Goal: Navigation & Orientation: Find specific page/section

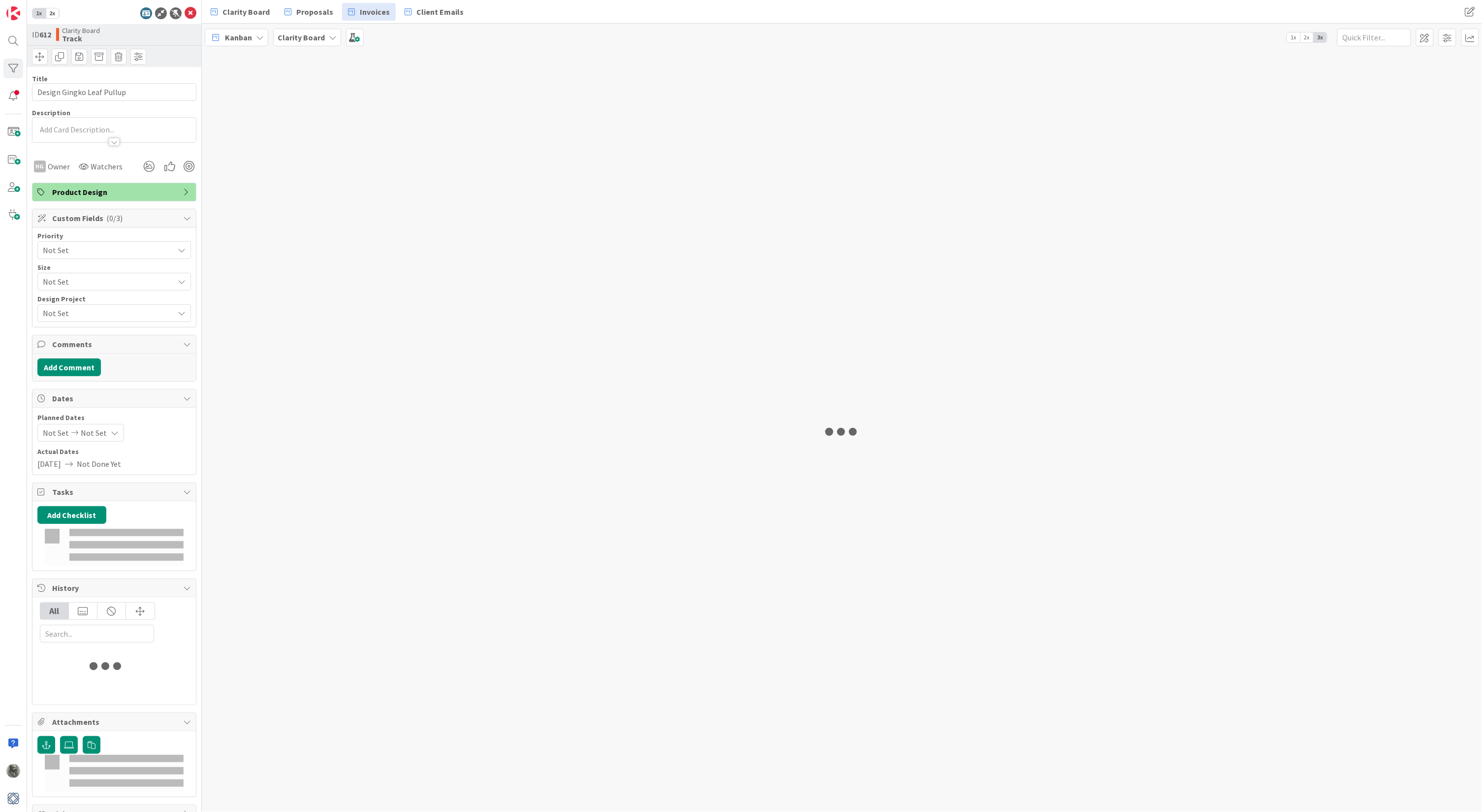
click at [373, 11] on span "Invoices" at bounding box center [374, 12] width 30 height 12
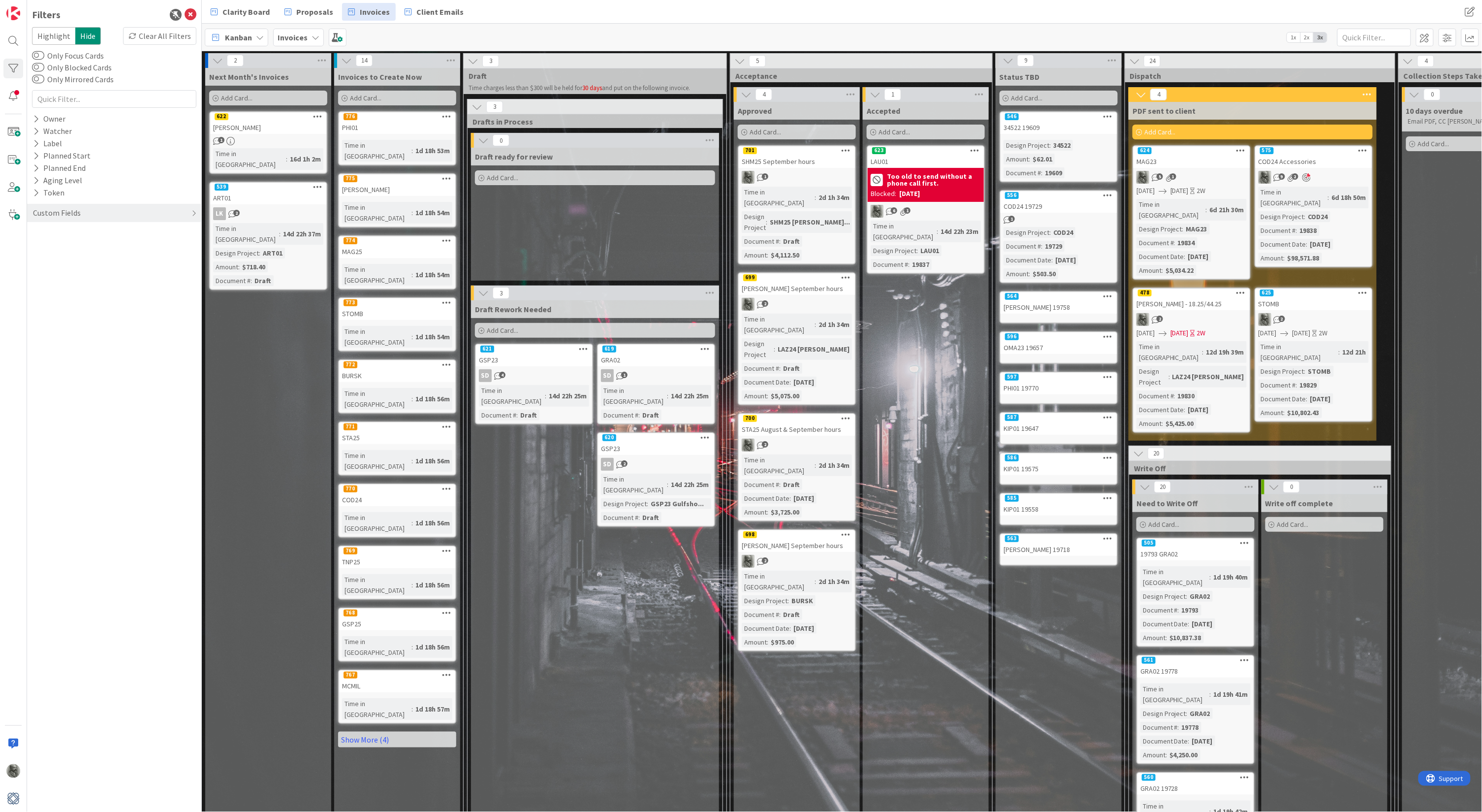
click at [789, 156] on div "SHM25 September hours" at bounding box center [797, 161] width 116 height 13
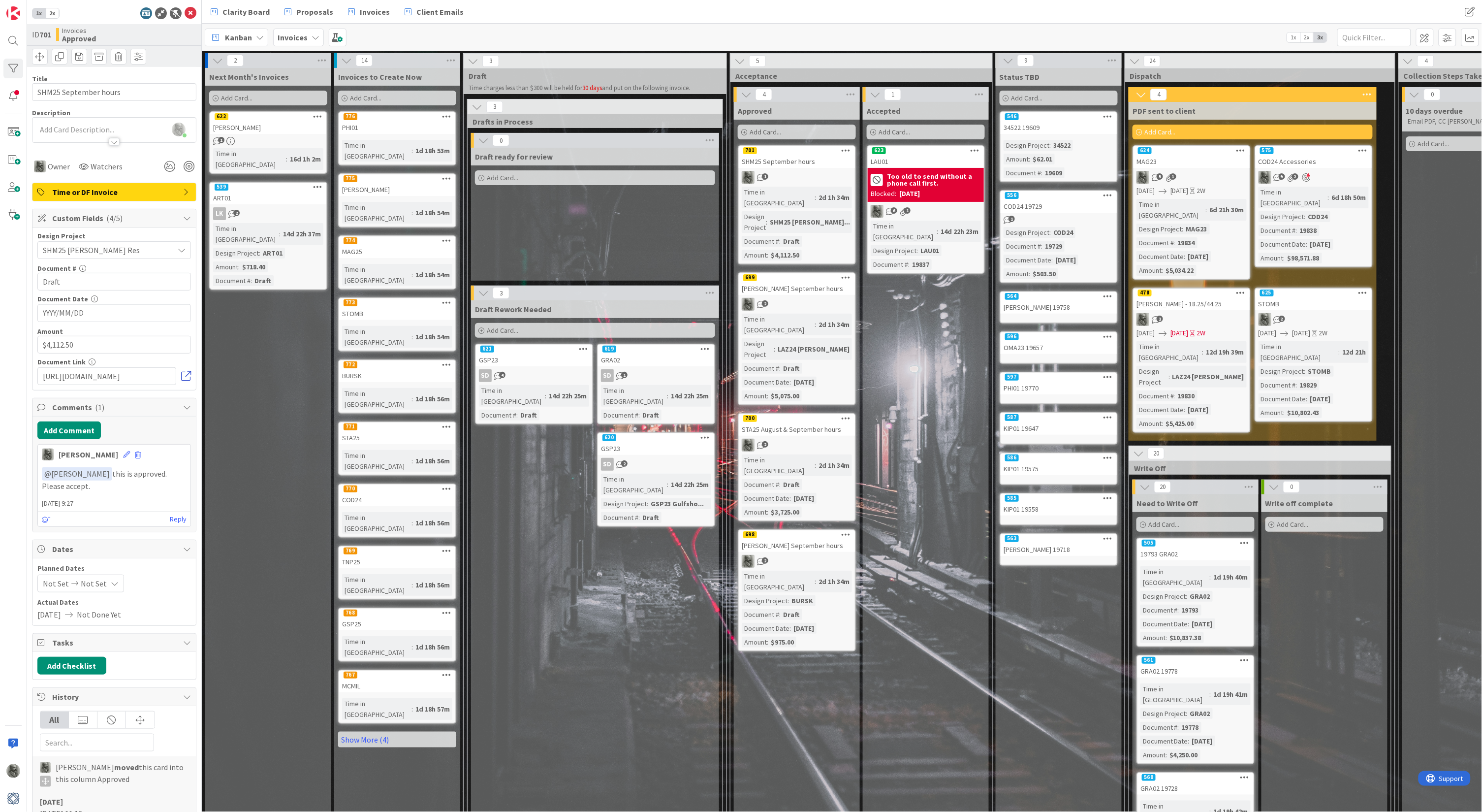
click at [188, 373] on link at bounding box center [186, 376] width 10 height 10
click at [147, 13] on icon at bounding box center [146, 14] width 12 height 12
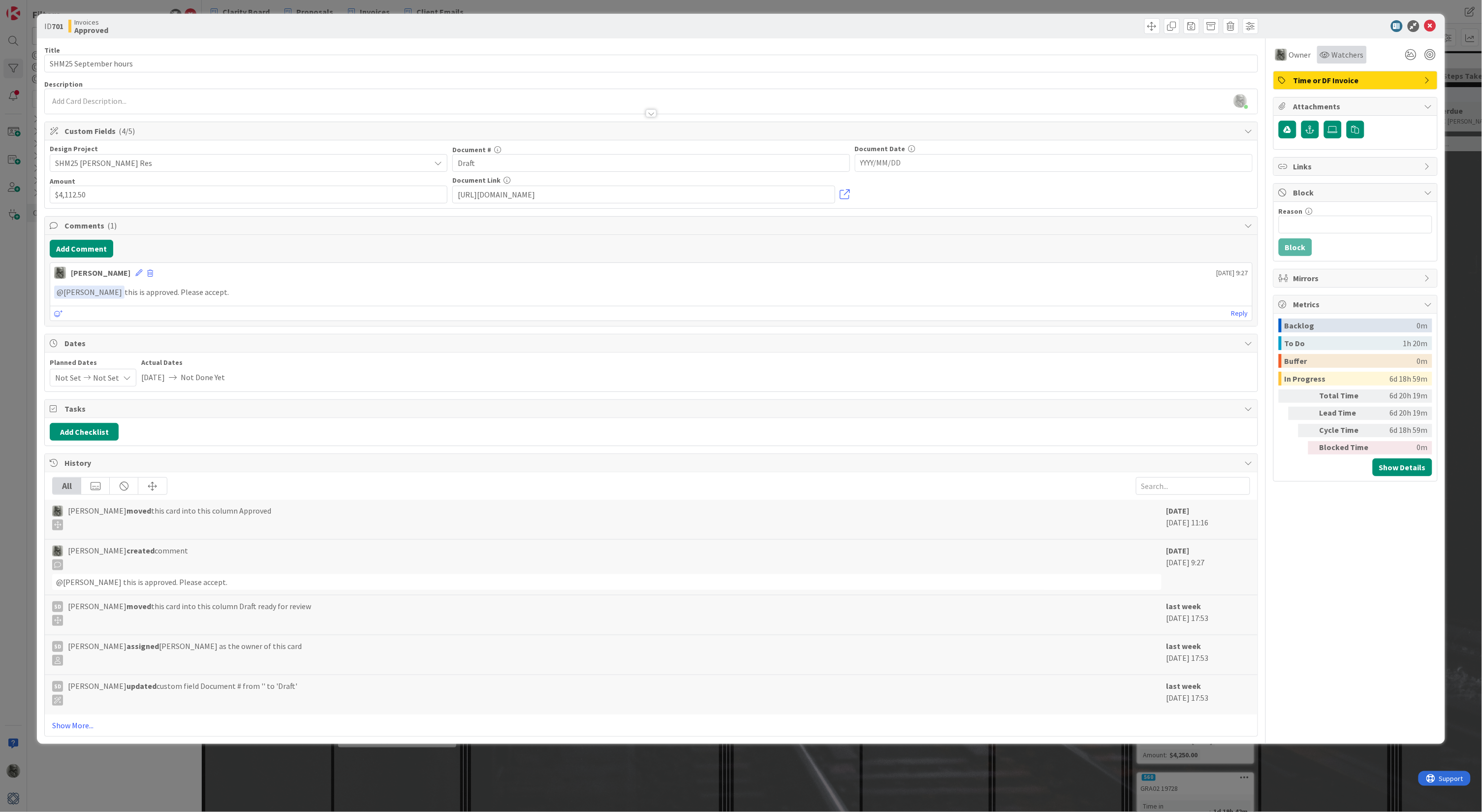
click at [1350, 55] on span "Watchers" at bounding box center [1347, 55] width 32 height 12
click at [1366, 142] on span "[PERSON_NAME]" at bounding box center [1378, 145] width 48 height 15
click at [1340, 31] on div at bounding box center [1350, 26] width 175 height 12
click at [1434, 23] on icon at bounding box center [1430, 26] width 12 height 12
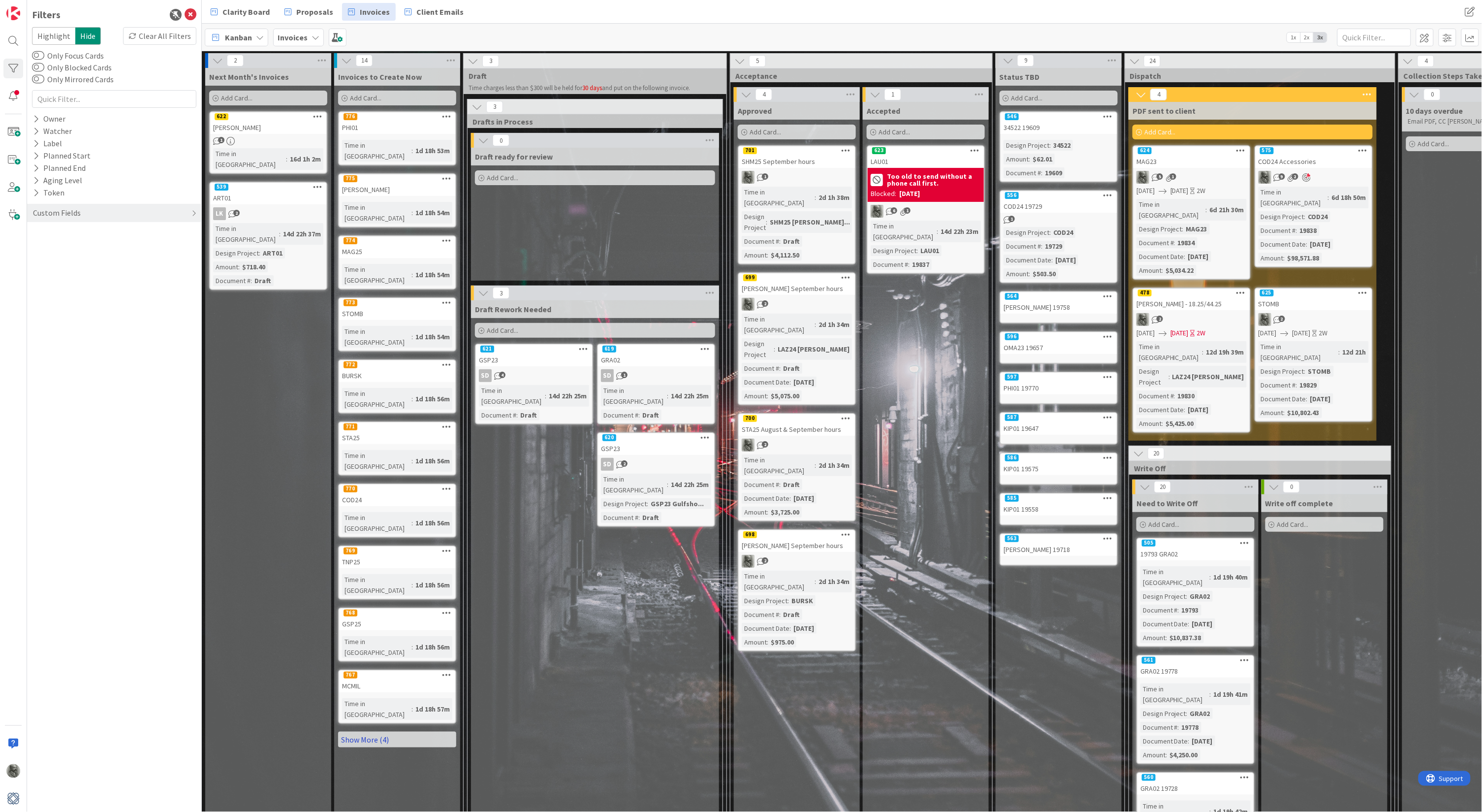
click at [389, 731] on link "Show More (4)" at bounding box center [397, 739] width 118 height 16
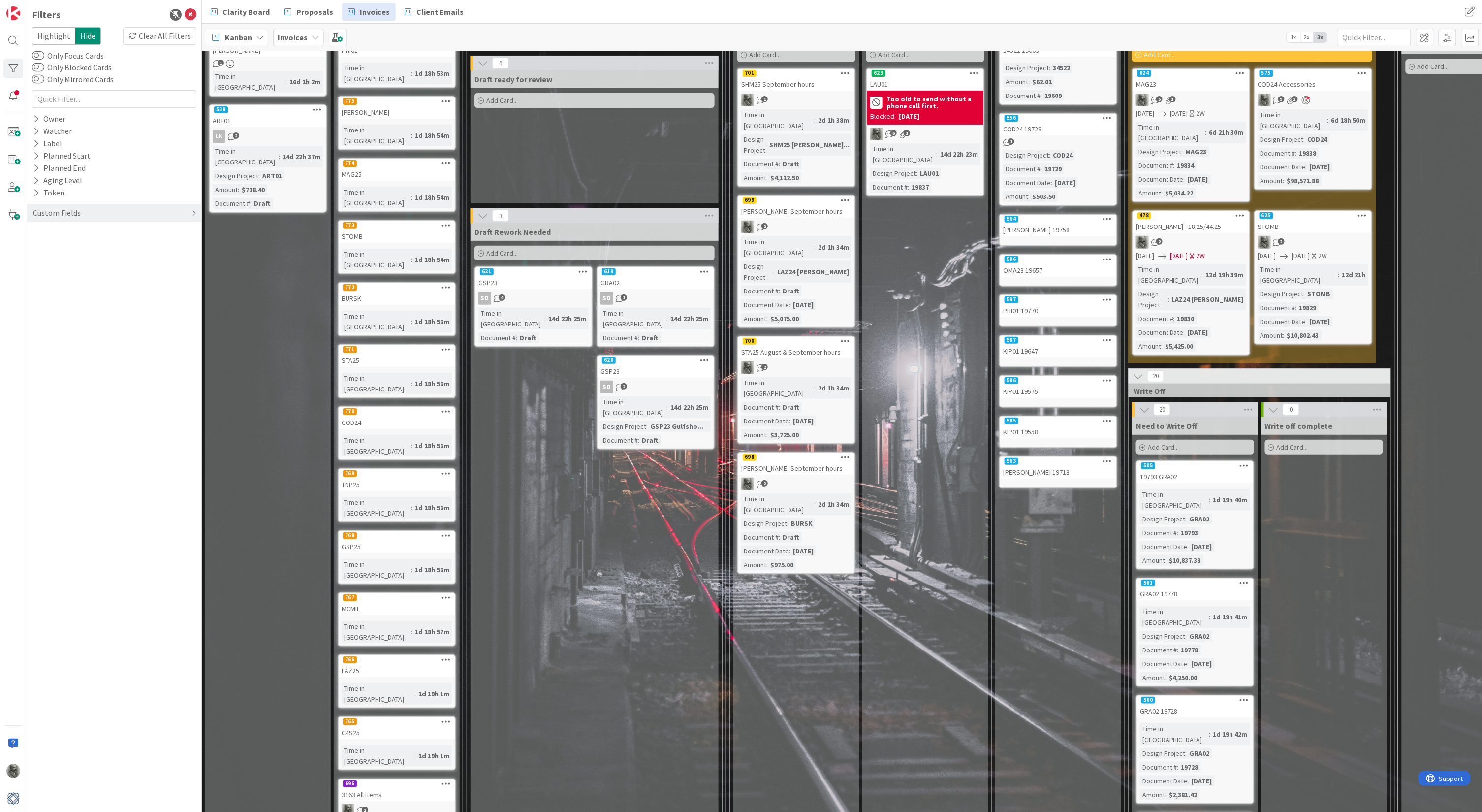
scroll to position [83, 1]
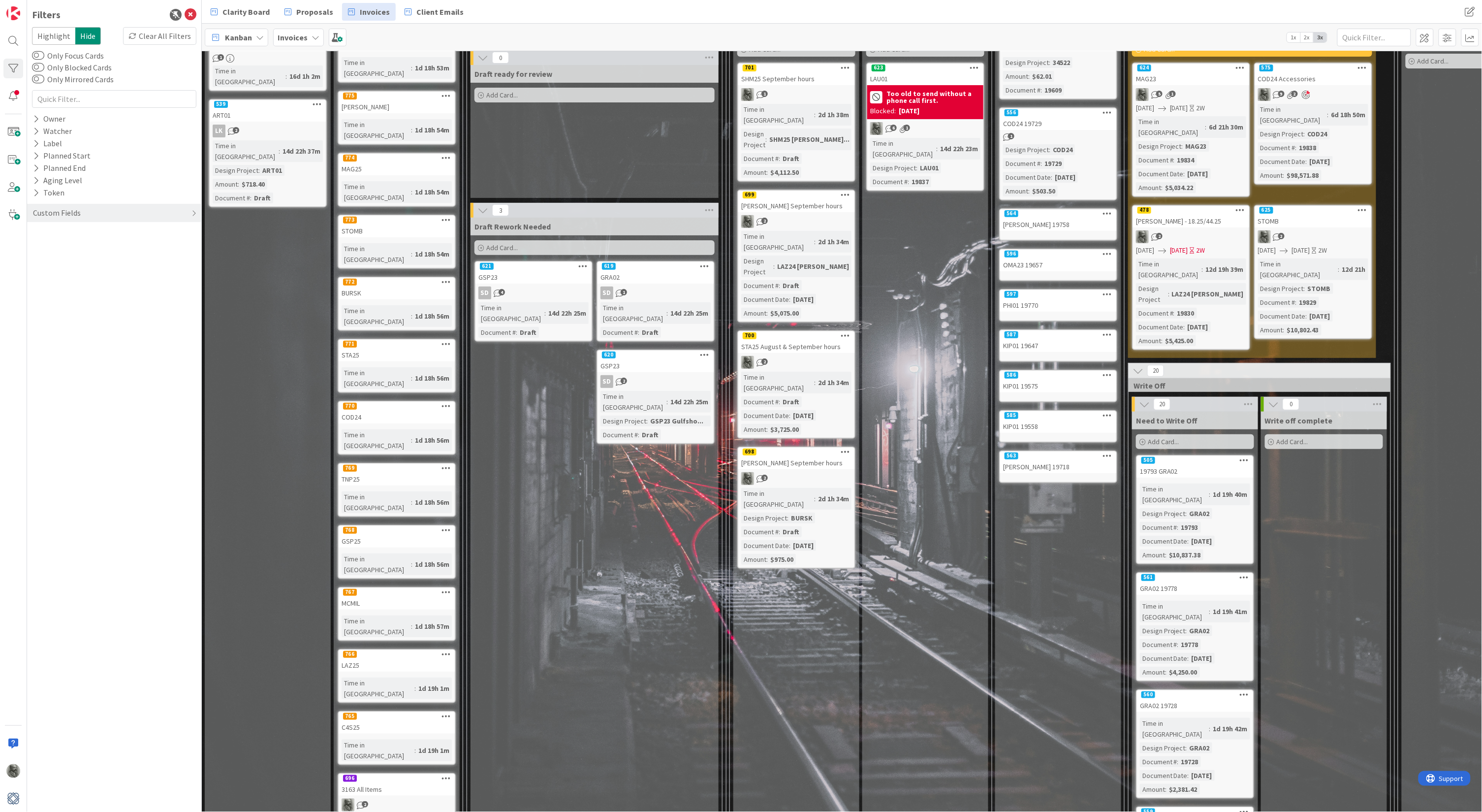
click at [393, 783] on div "3163 All Items" at bounding box center [396, 789] width 116 height 13
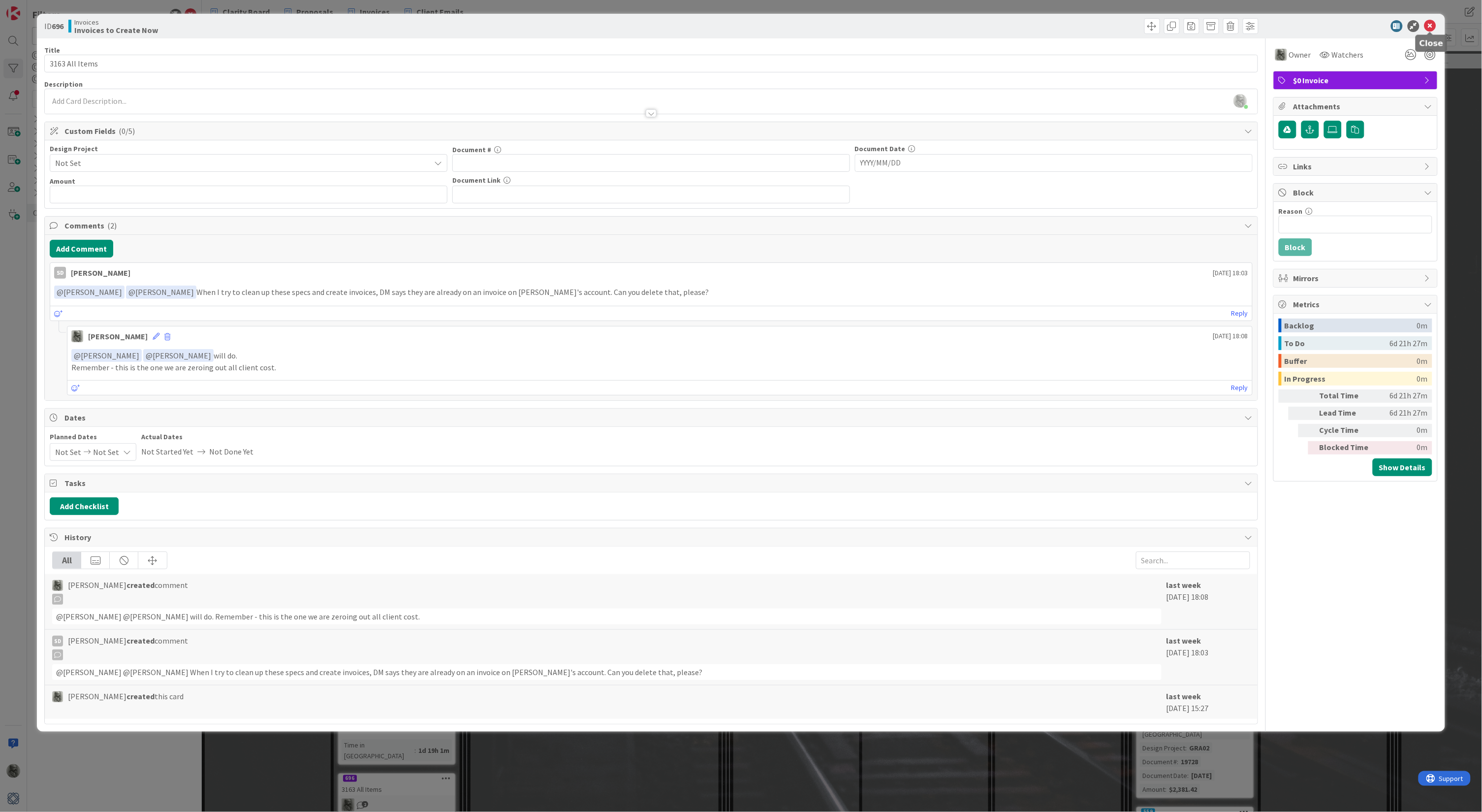
click at [1432, 24] on icon at bounding box center [1430, 26] width 12 height 12
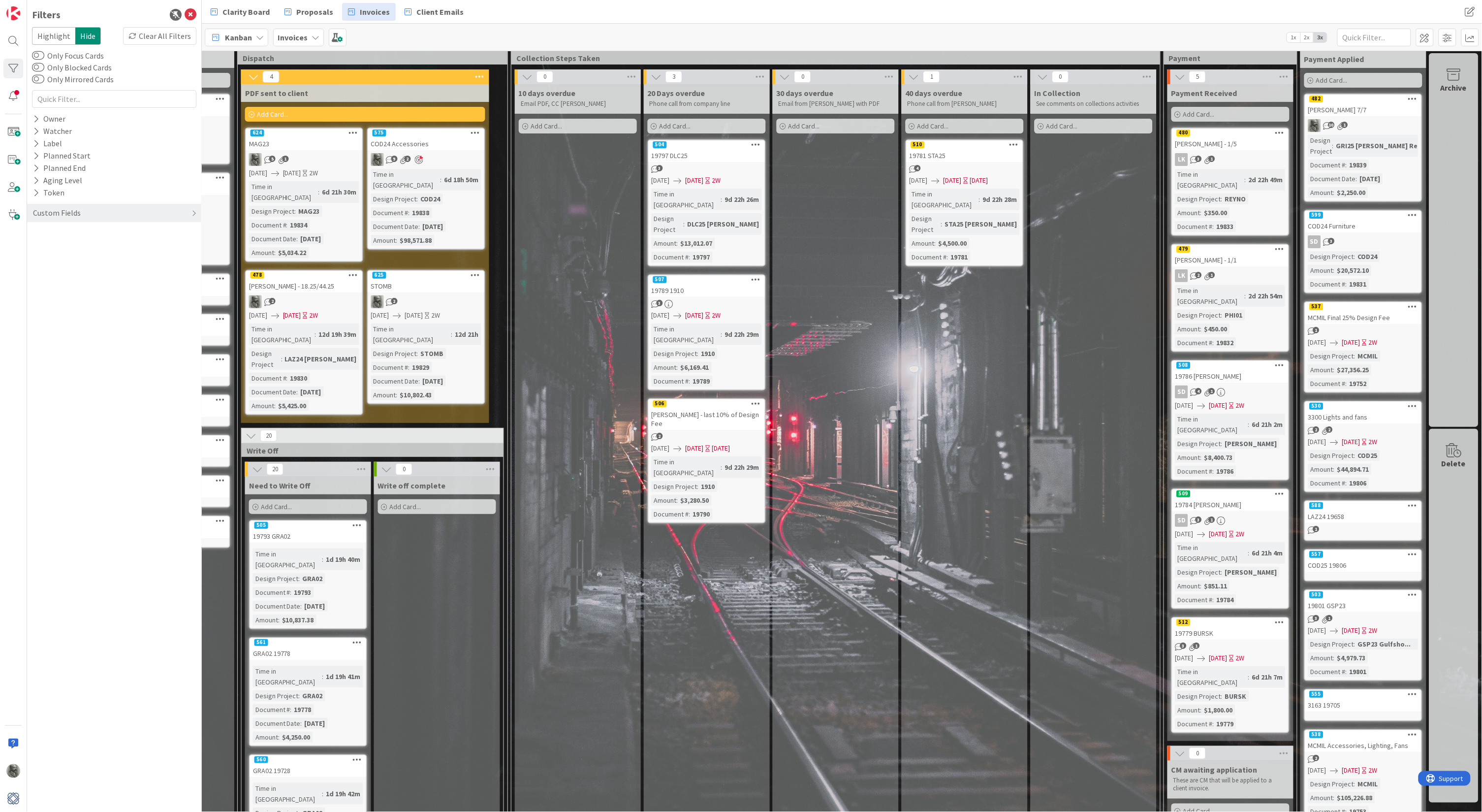
scroll to position [18, 888]
click at [963, 150] on div "19781 STA25" at bounding box center [964, 155] width 116 height 13
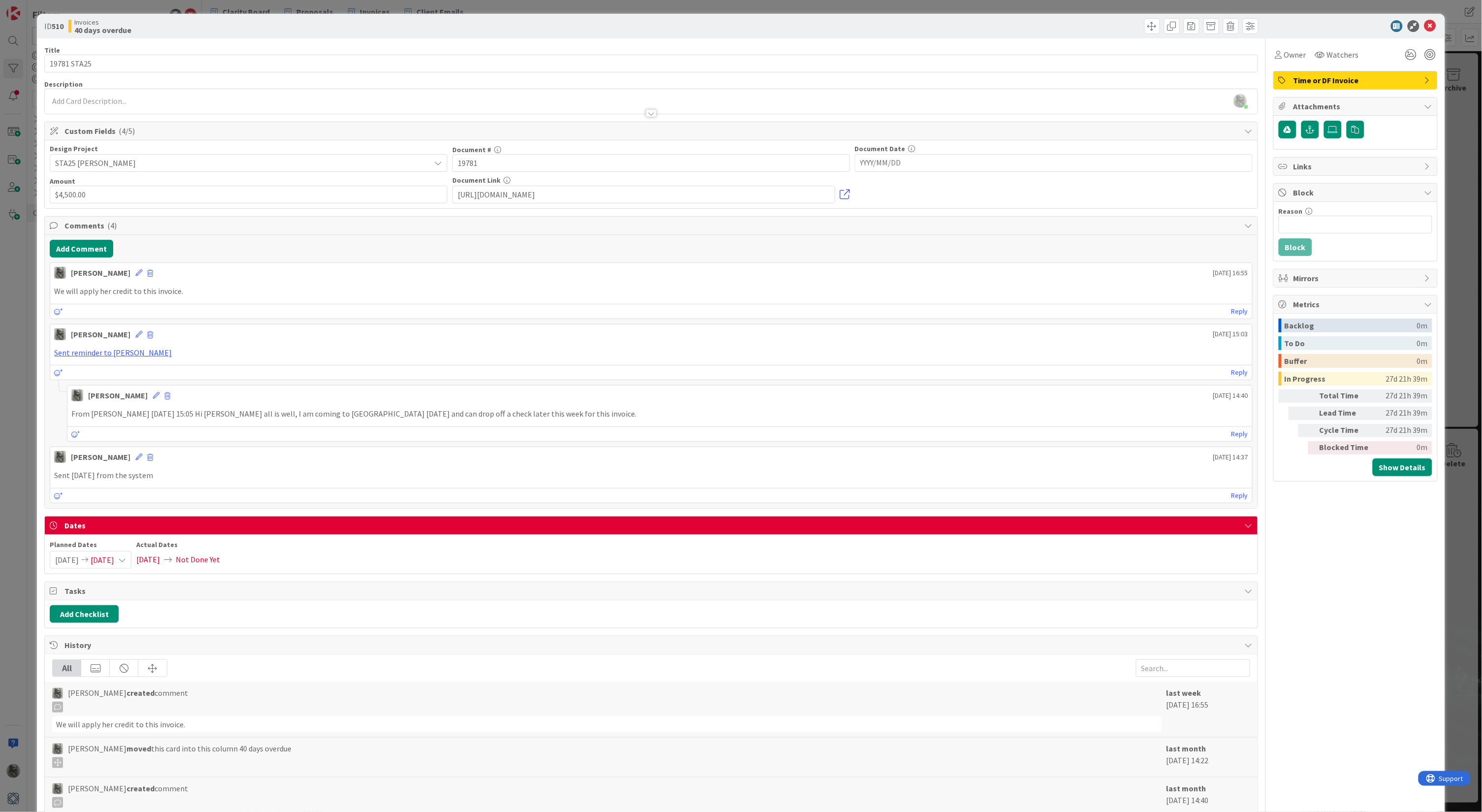
click at [845, 194] on link at bounding box center [845, 194] width 10 height 10
click at [1432, 24] on icon at bounding box center [1430, 26] width 12 height 12
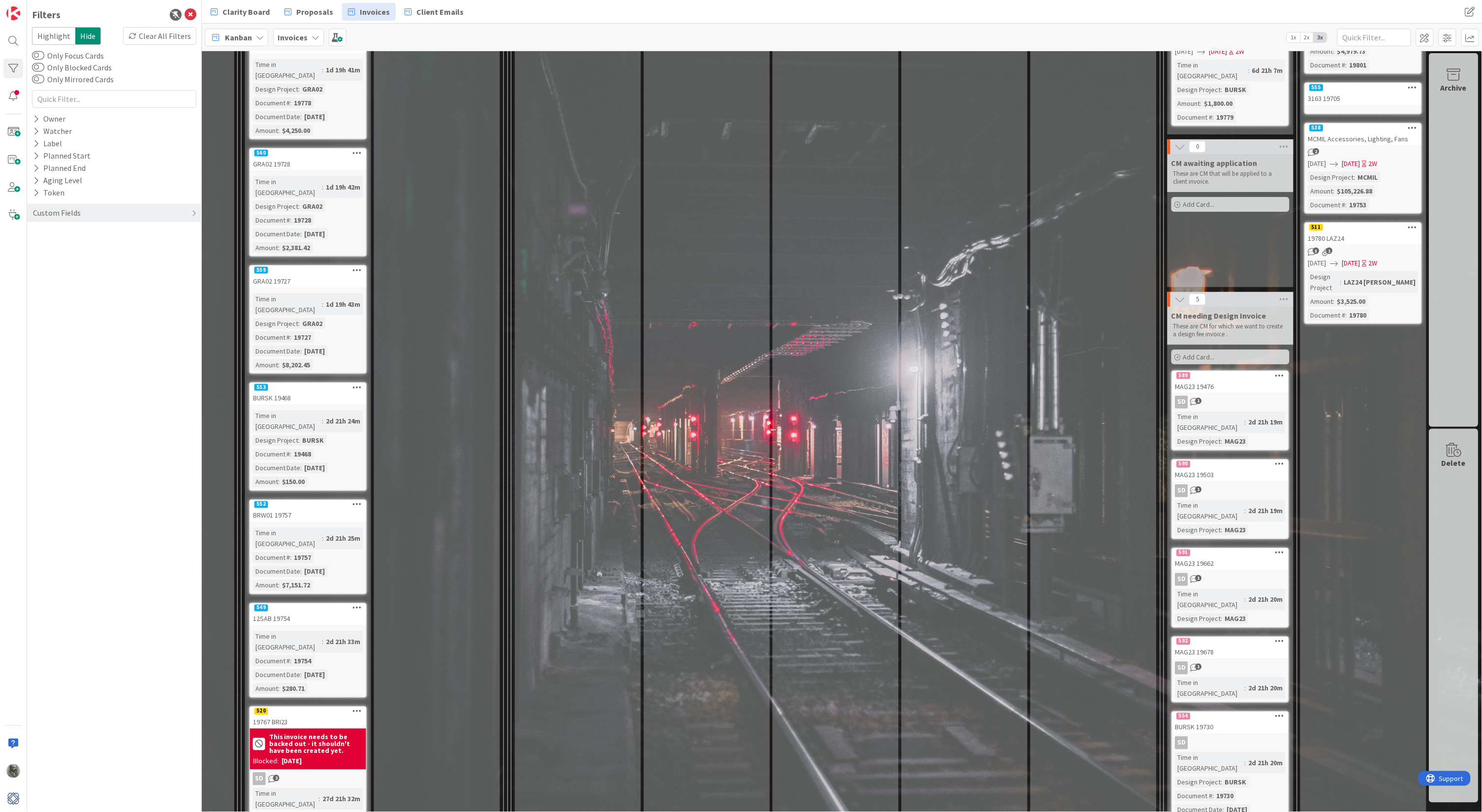
scroll to position [626, 888]
